Goal: Check status

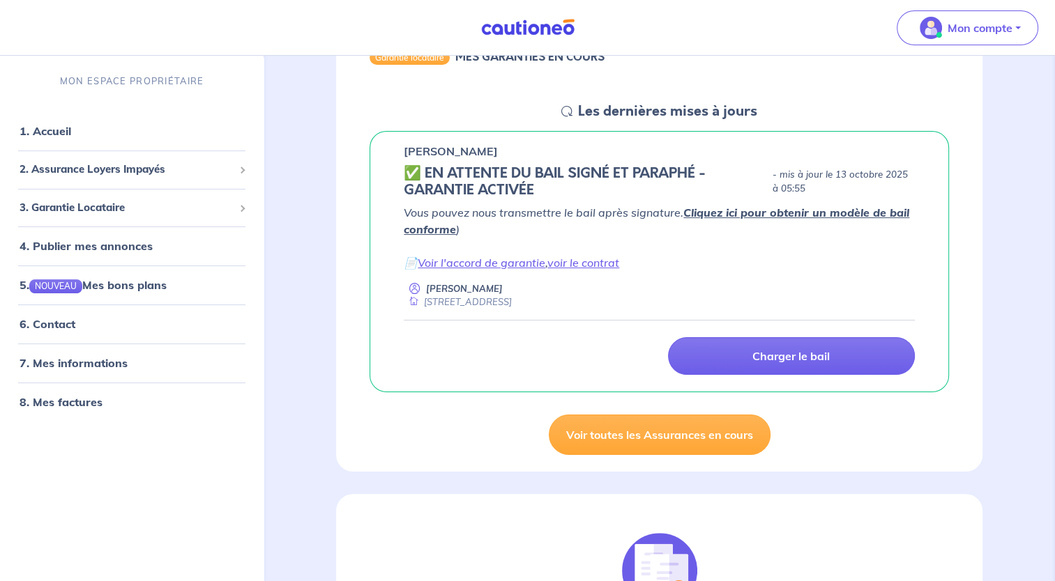
scroll to position [139, 0]
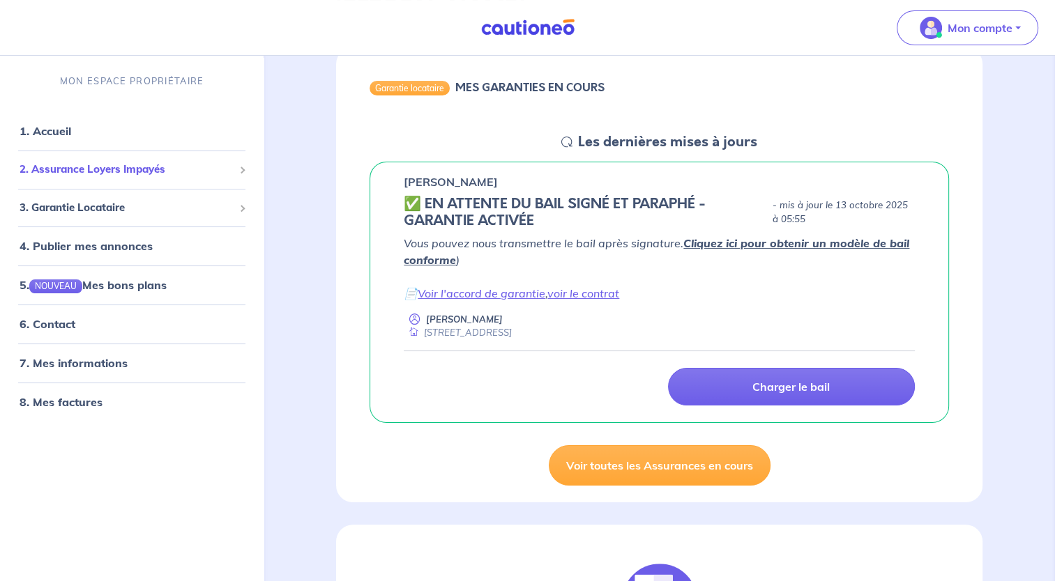
click at [125, 180] on div "2. Assurance Loyers Impayés" at bounding box center [132, 170] width 252 height 27
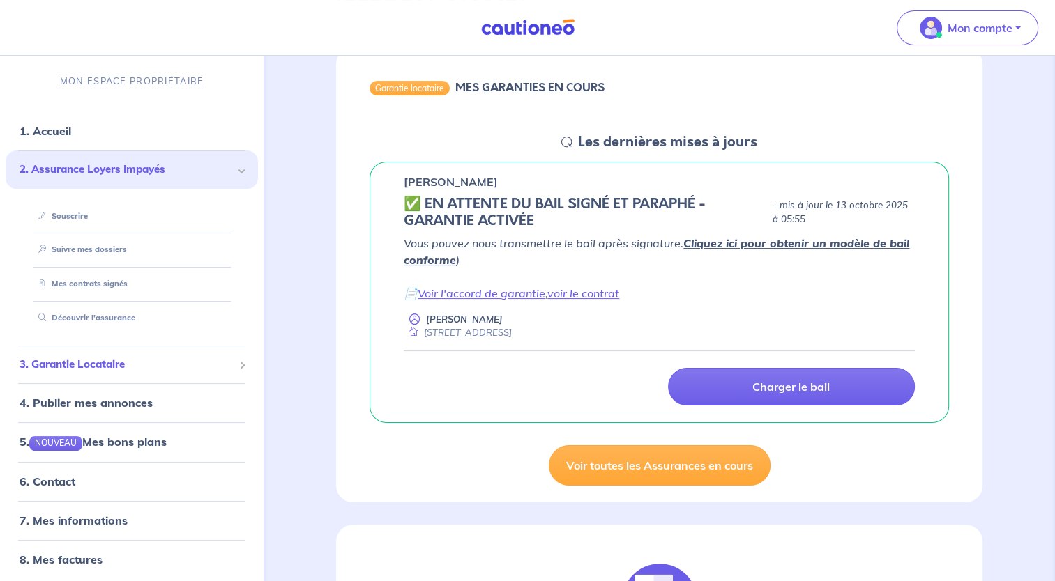
click at [144, 367] on span "3. Garantie Locataire" at bounding box center [127, 365] width 214 height 16
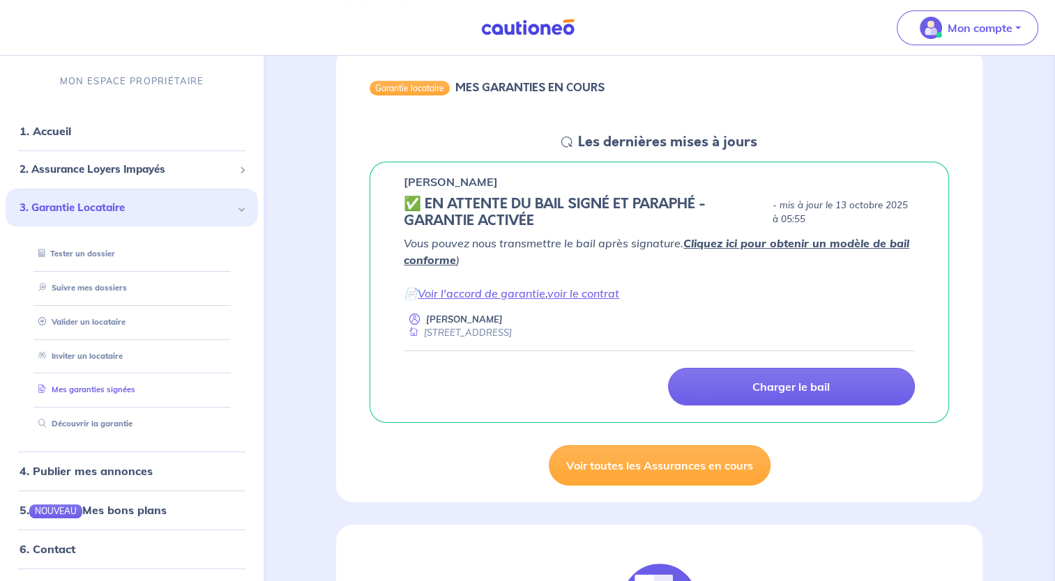
click at [115, 392] on link "Mes garanties signées" at bounding box center [84, 390] width 102 height 10
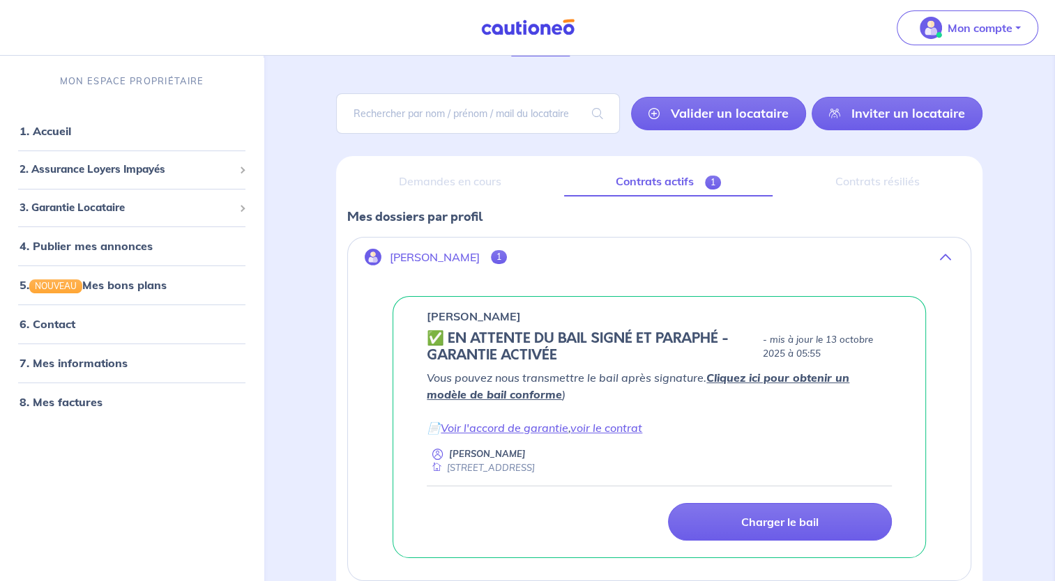
scroll to position [139, 0]
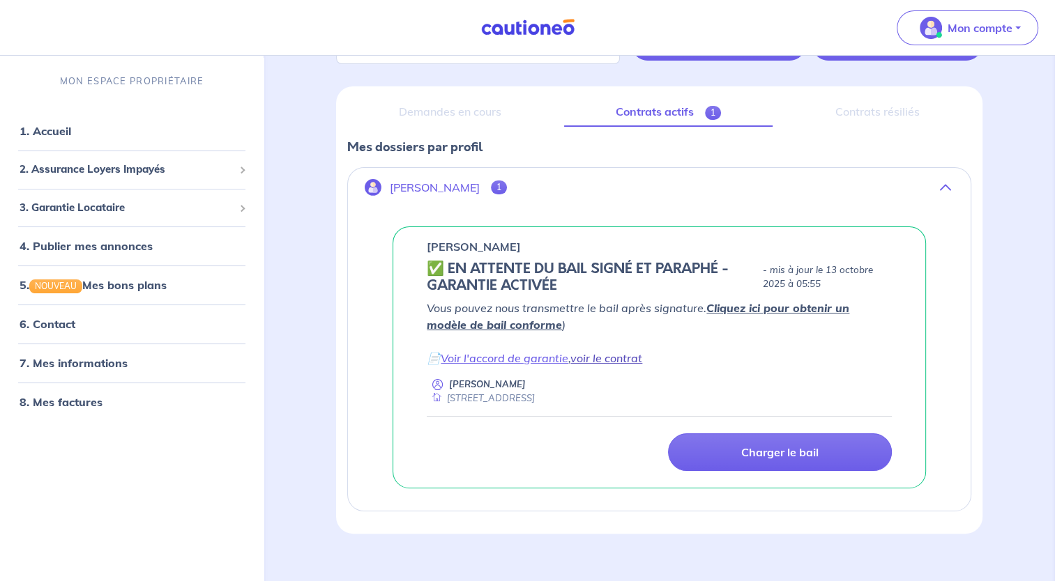
click at [578, 362] on link "voir le contrat" at bounding box center [606, 358] width 72 height 14
click at [961, 36] on span "Mon compte" at bounding box center [963, 28] width 98 height 22
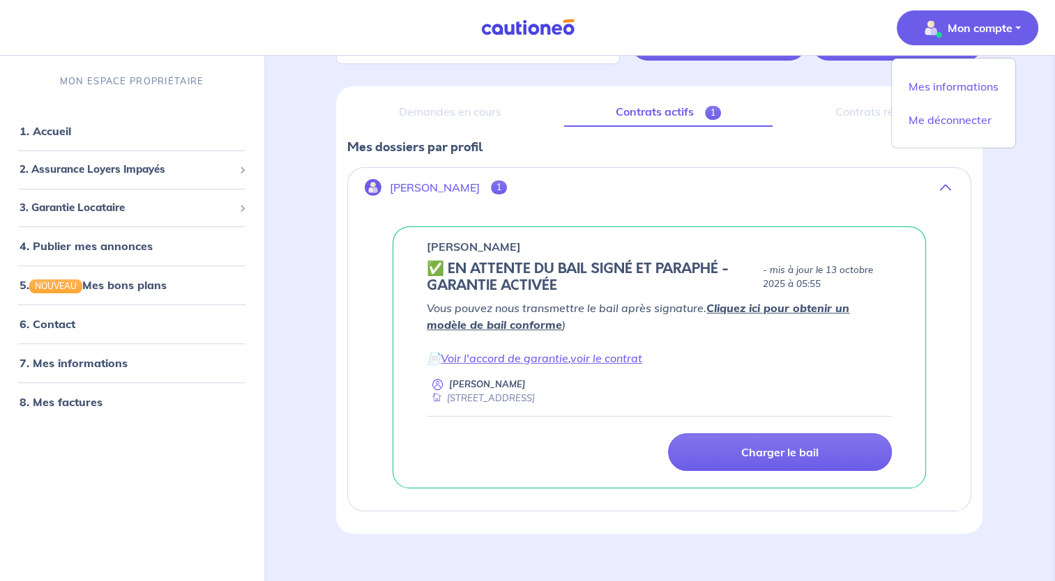
drag, startPoint x: 443, startPoint y: 447, endPoint x: 451, endPoint y: 447, distance: 7.7
click at [444, 447] on div "Charger le bail" at bounding box center [659, 453] width 482 height 38
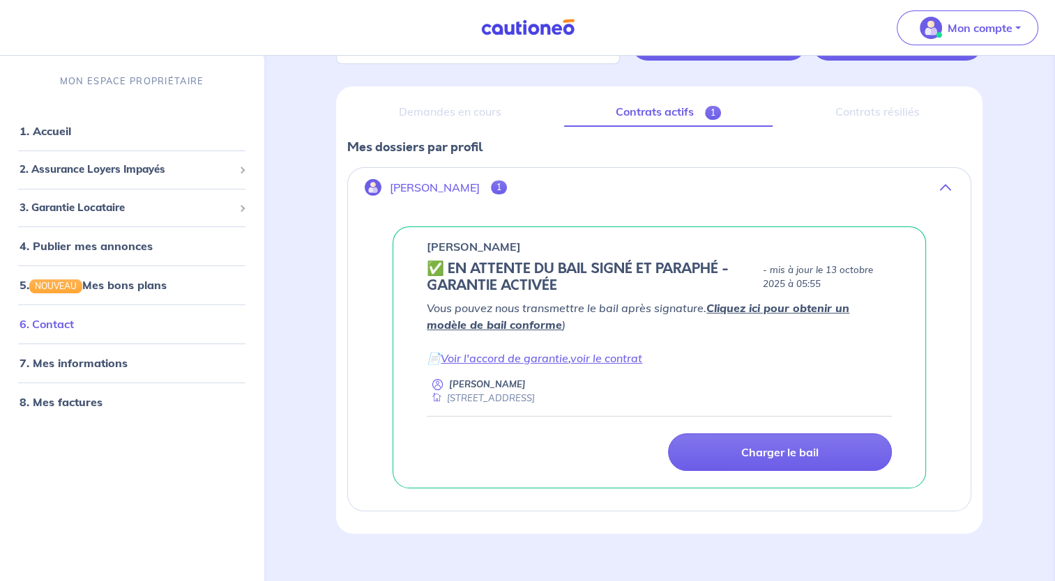
click at [72, 324] on link "6. Contact" at bounding box center [47, 325] width 54 height 14
drag, startPoint x: 519, startPoint y: 243, endPoint x: 421, endPoint y: 252, distance: 98.1
click at [421, 252] on div "Sokaina Essaadi ✅️️️ EN ATTENTE DU BAIL SIGNÉ ET PARAPHÉ - GARANTIE ACTIVÉE - m…" at bounding box center [658, 358] width 533 height 262
copy p "[PERSON_NAME]"
